Goal: Answer question/provide support

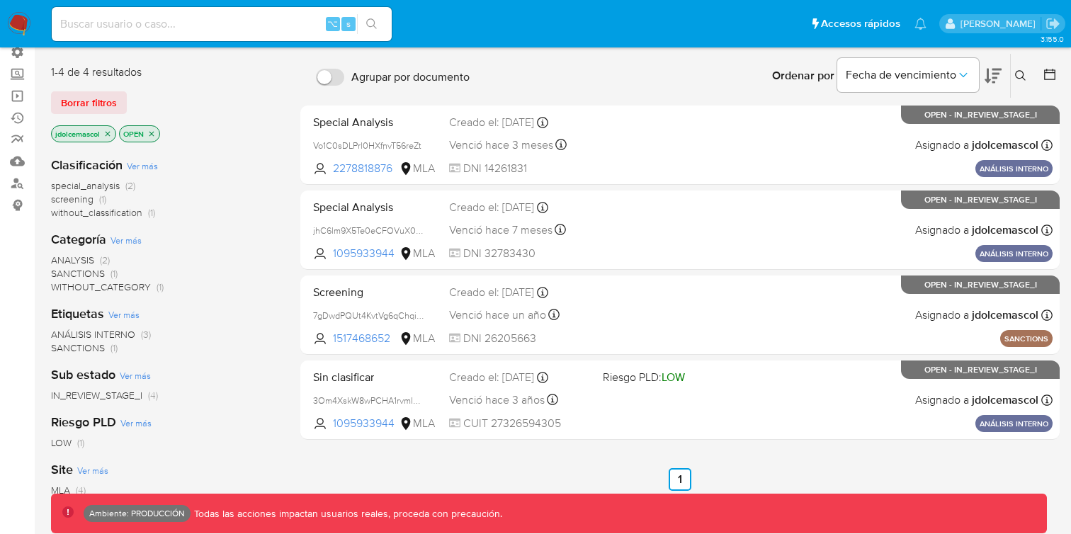
scroll to position [120, 0]
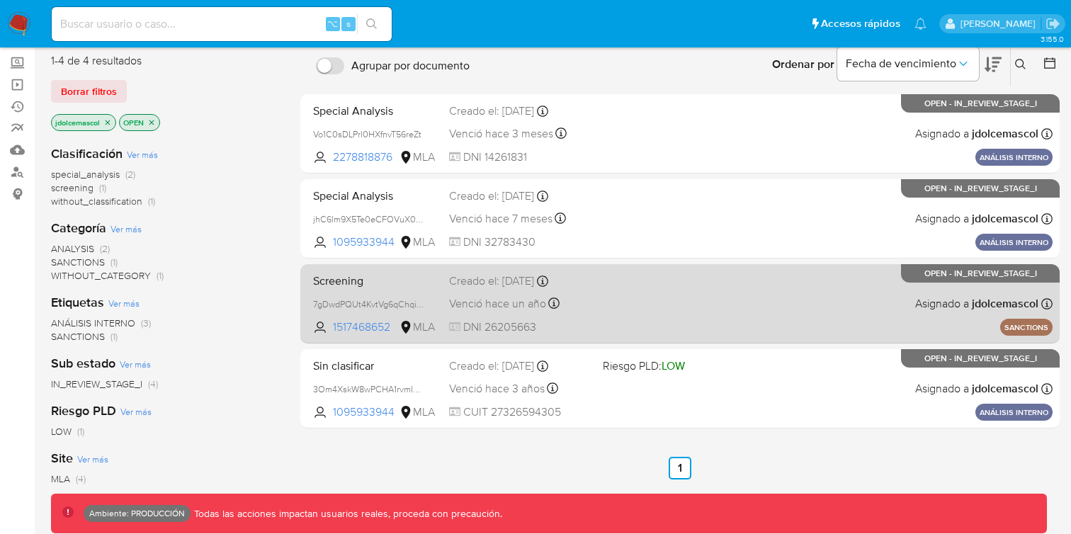
click at [526, 290] on div "Screening 7gDwdPQUt4KvtVg6qChqiWKa 1517468652 MLA Creado el: 10/05/2024 Creado …" at bounding box center [679, 304] width 745 height 72
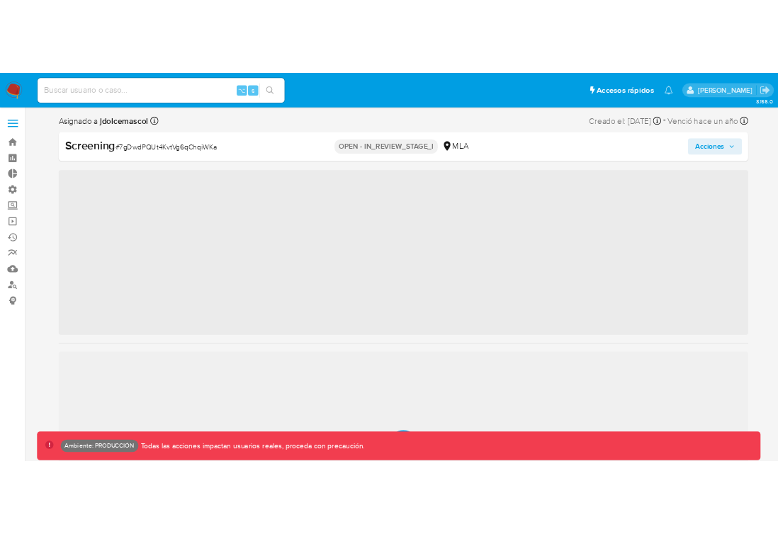
scroll to position [667, 0]
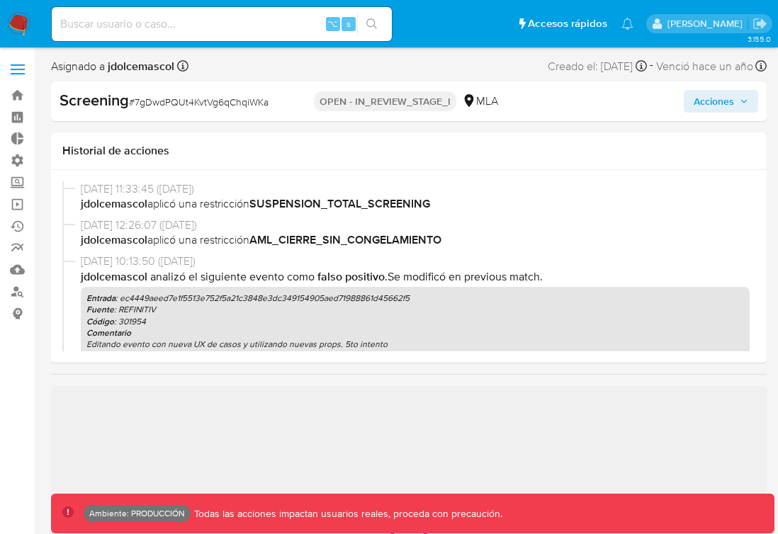
select select "10"
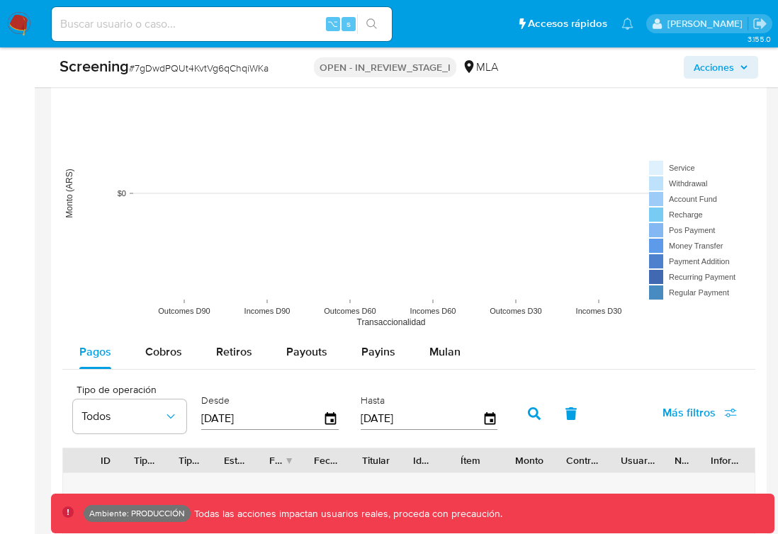
scroll to position [2392, 0]
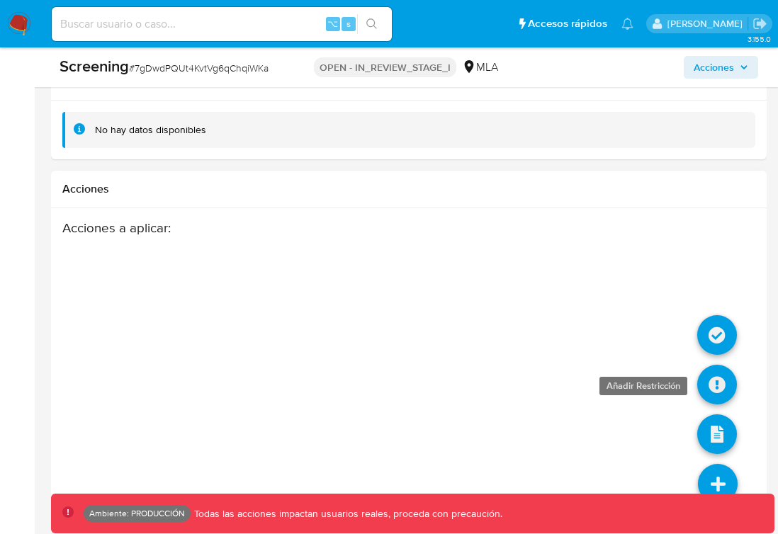
click at [708, 385] on icon at bounding box center [717, 385] width 40 height 40
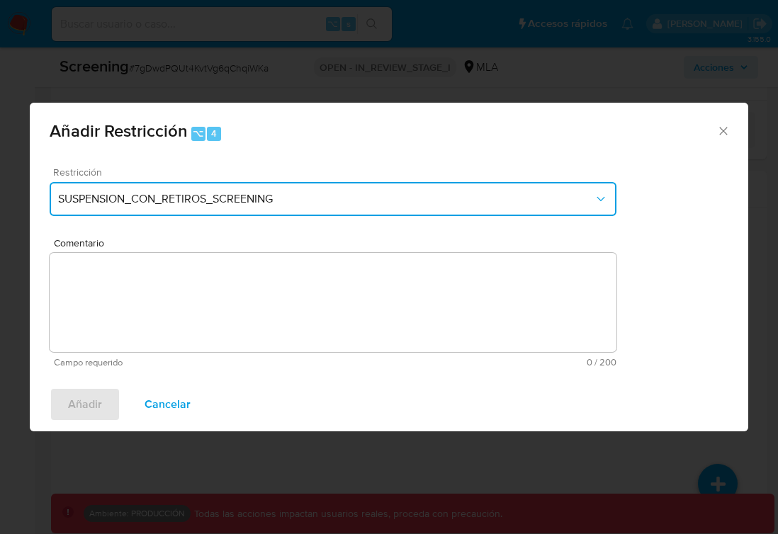
click at [352, 210] on button "SUSPENSION_CON_RETIROS_SCREENING" at bounding box center [333, 199] width 567 height 34
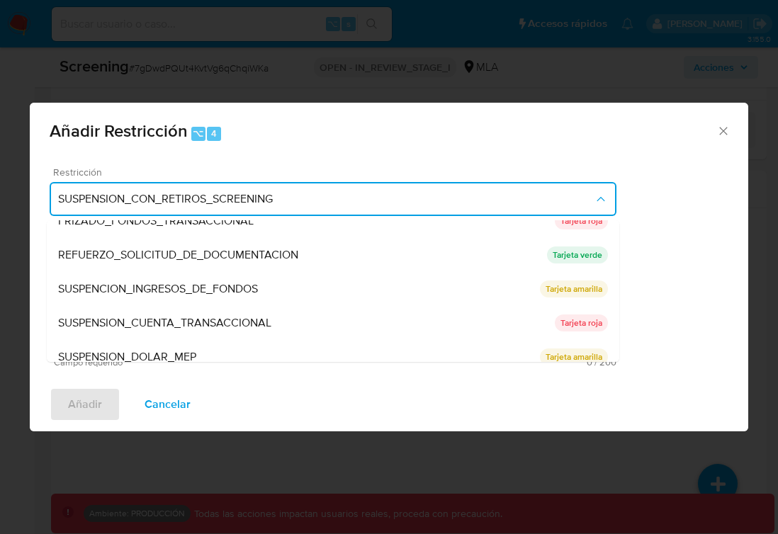
scroll to position [300, 0]
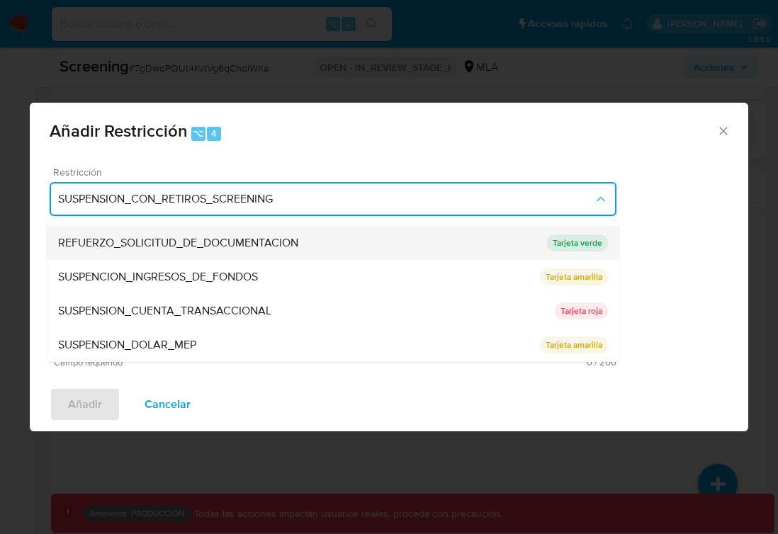
click at [344, 250] on div "REFUERZO_SOLICITUD_DE_DOCUMENTACION" at bounding box center [302, 243] width 489 height 34
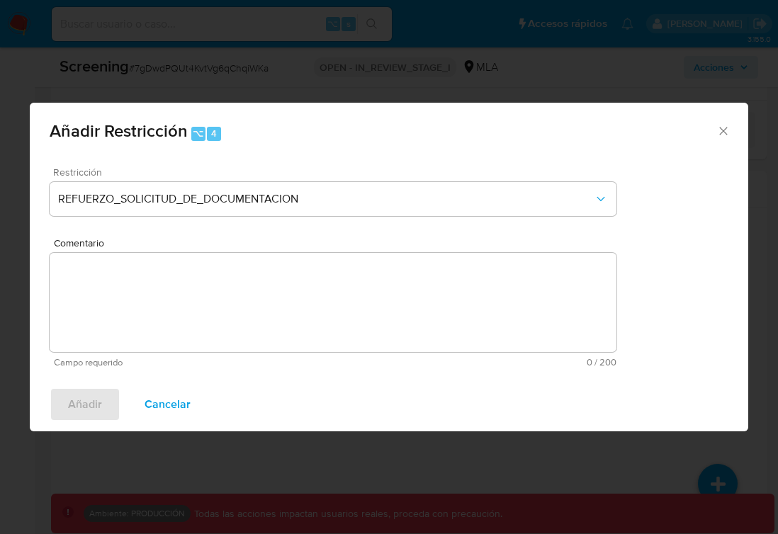
click at [183, 414] on span "Cancelar" at bounding box center [168, 404] width 46 height 31
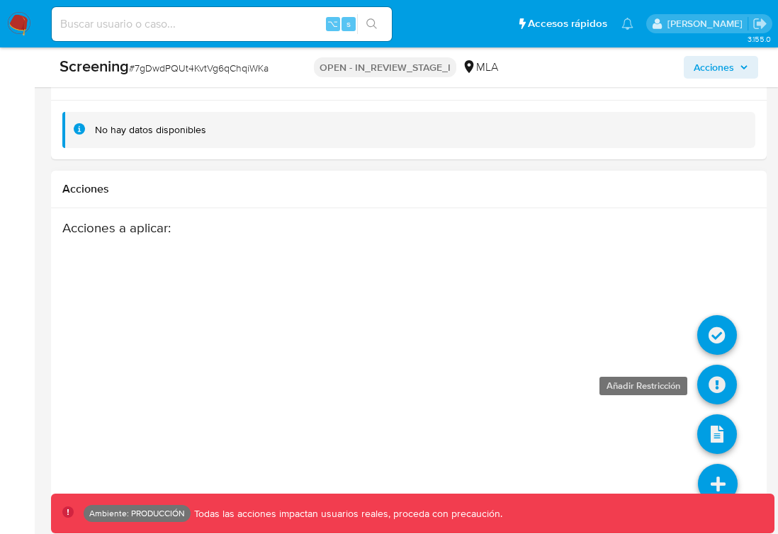
click at [711, 380] on icon at bounding box center [717, 385] width 40 height 40
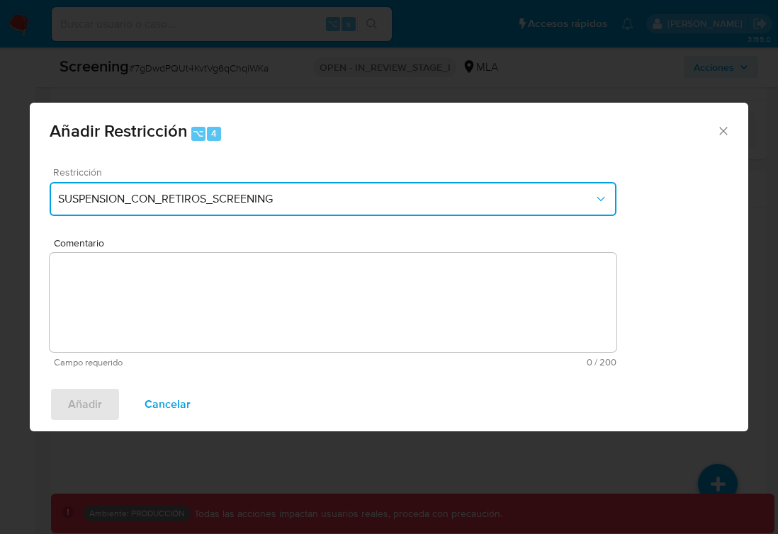
click at [544, 203] on span "SUSPENSION_CON_RETIROS_SCREENING" at bounding box center [326, 199] width 536 height 14
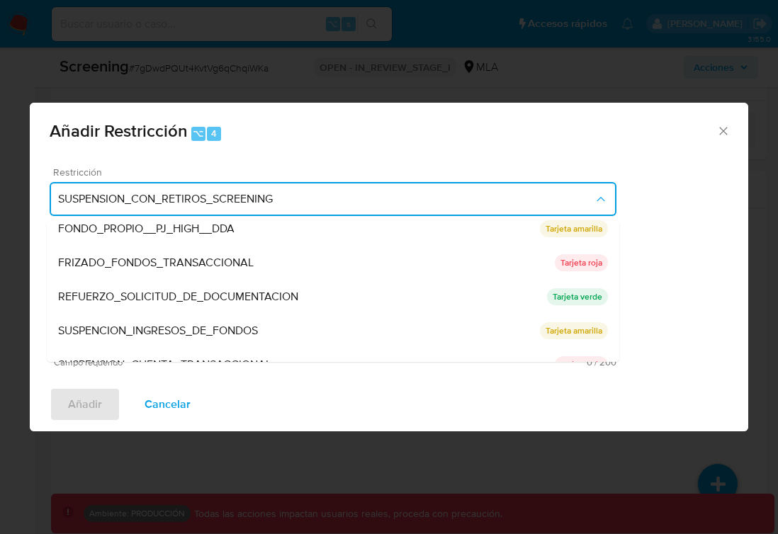
scroll to position [0, 0]
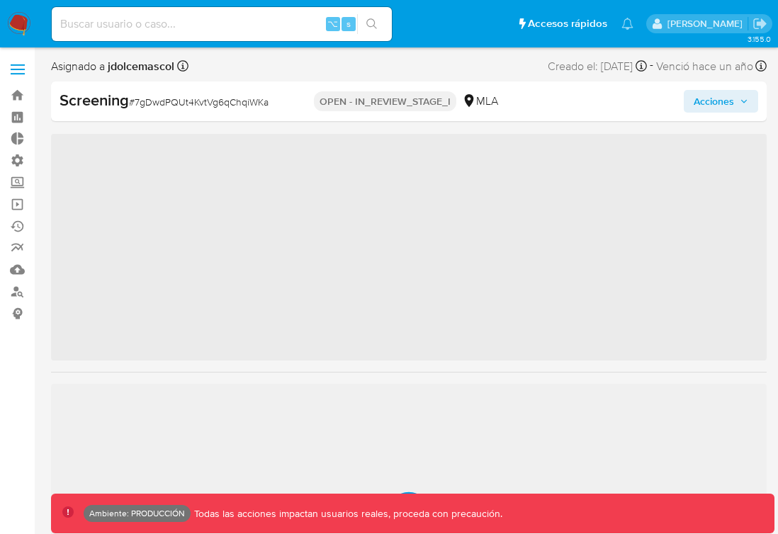
scroll to position [667, 0]
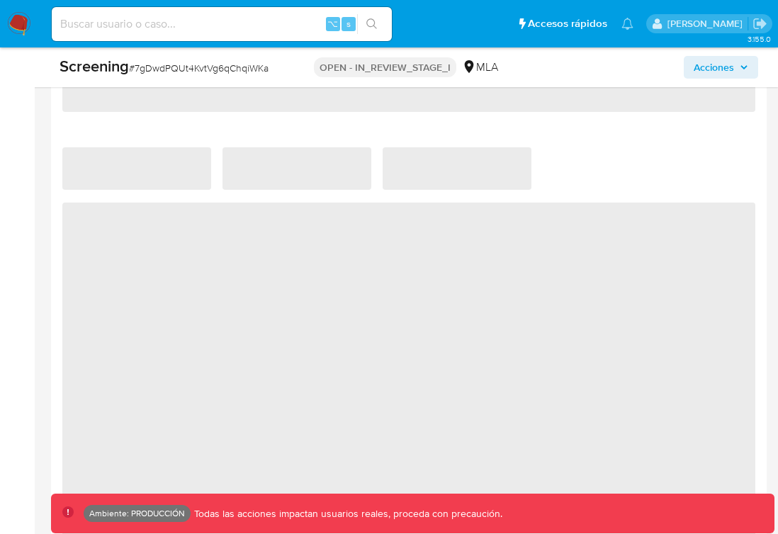
select select "10"
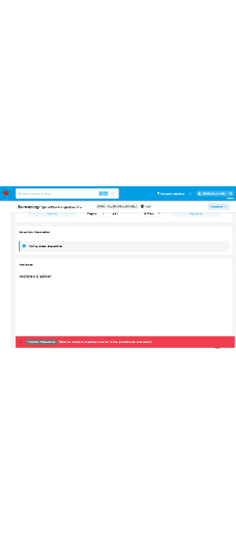
scroll to position [2392, 0]
